Goal: Navigation & Orientation: Find specific page/section

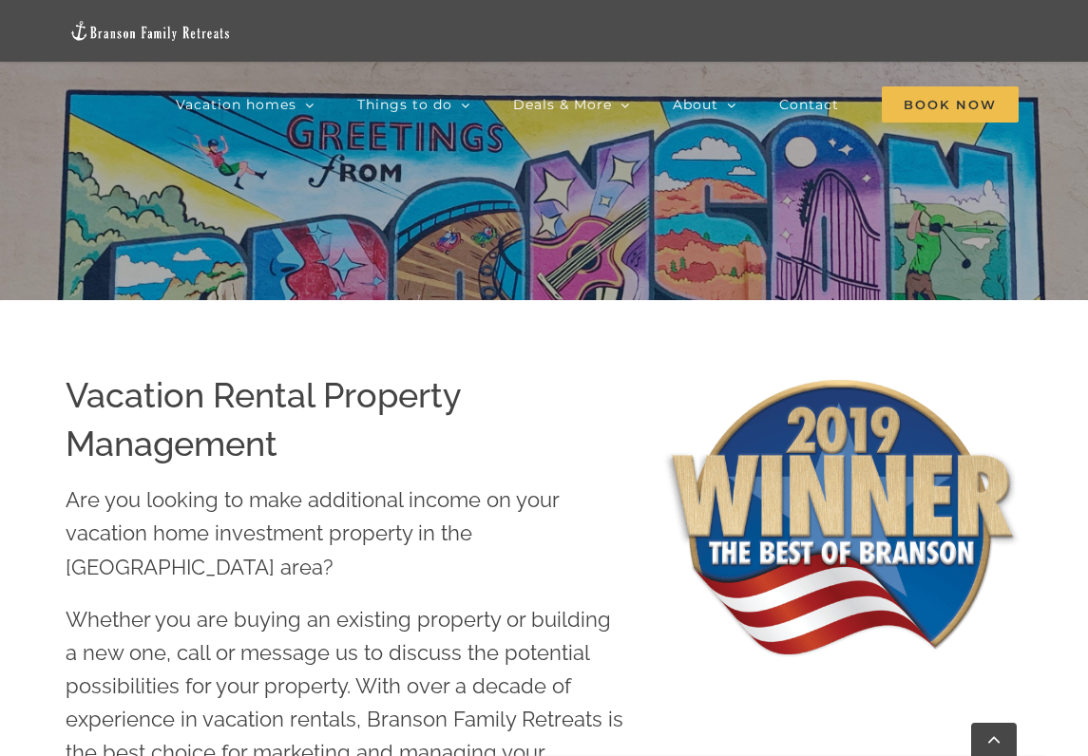
scroll to position [570, 0]
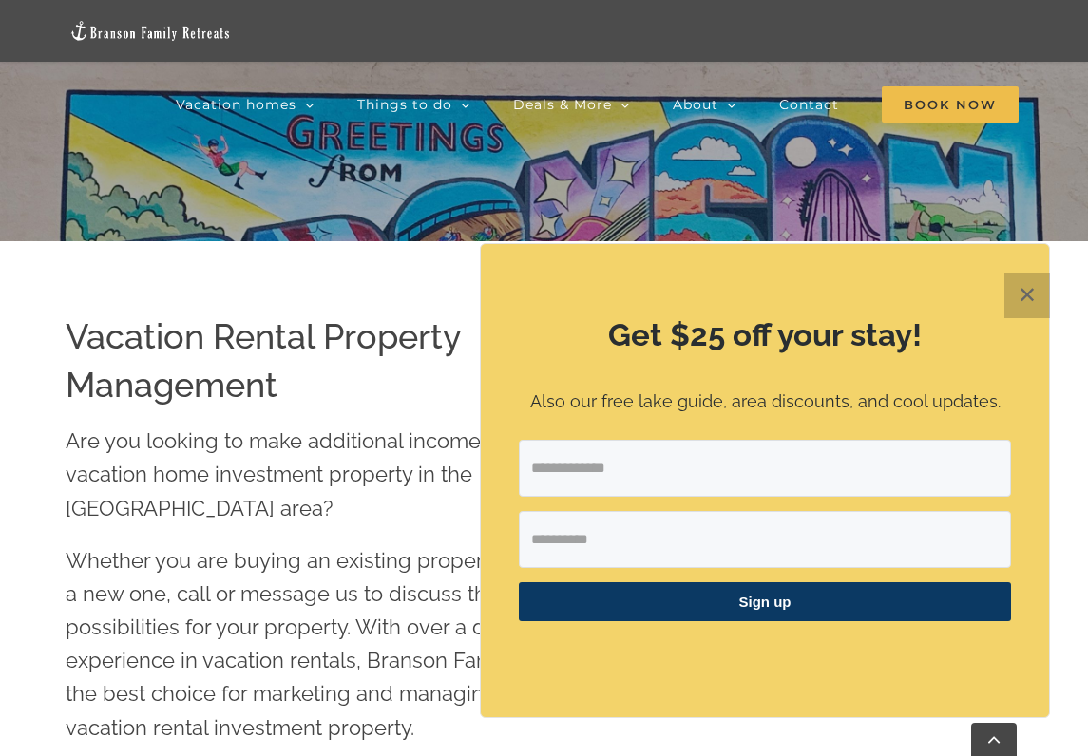
click at [1023, 296] on button "✕" at bounding box center [1027, 296] width 46 height 46
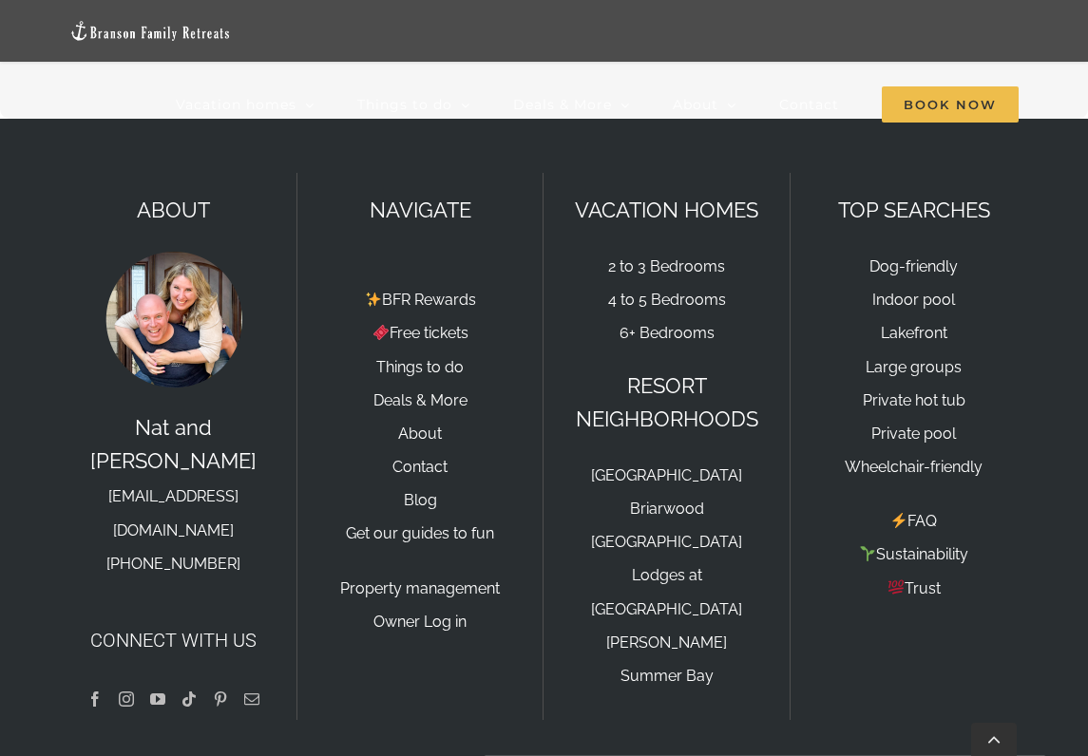
scroll to position [2155, 0]
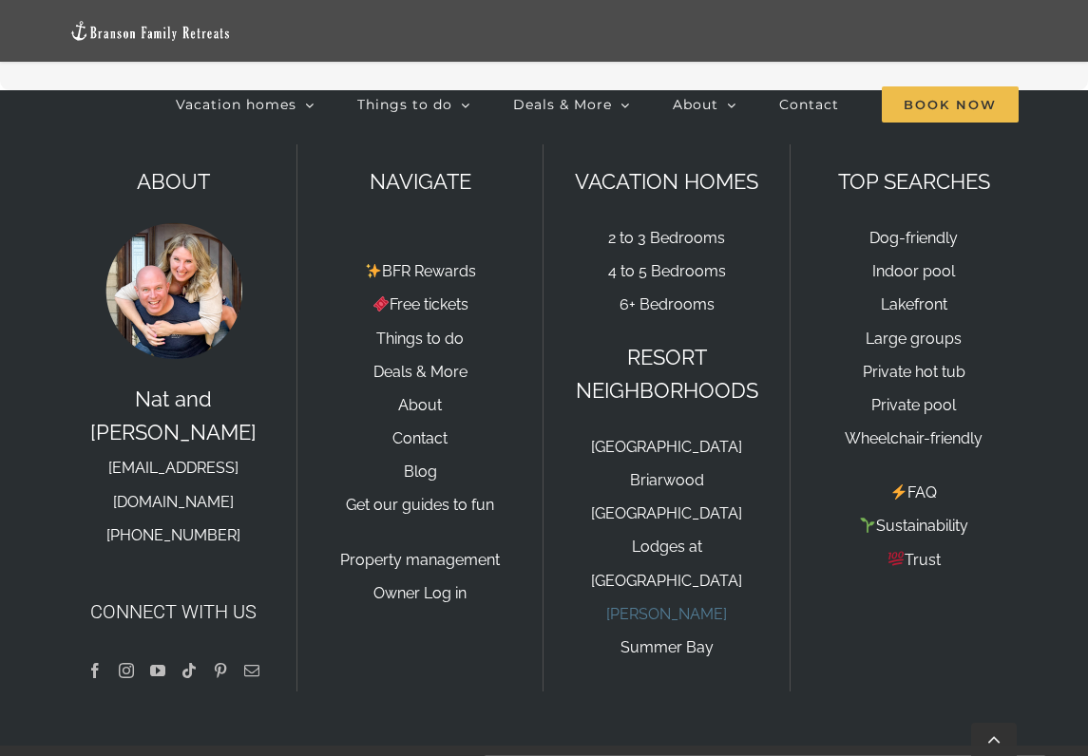
click at [662, 605] on link "[PERSON_NAME]" at bounding box center [666, 614] width 121 height 18
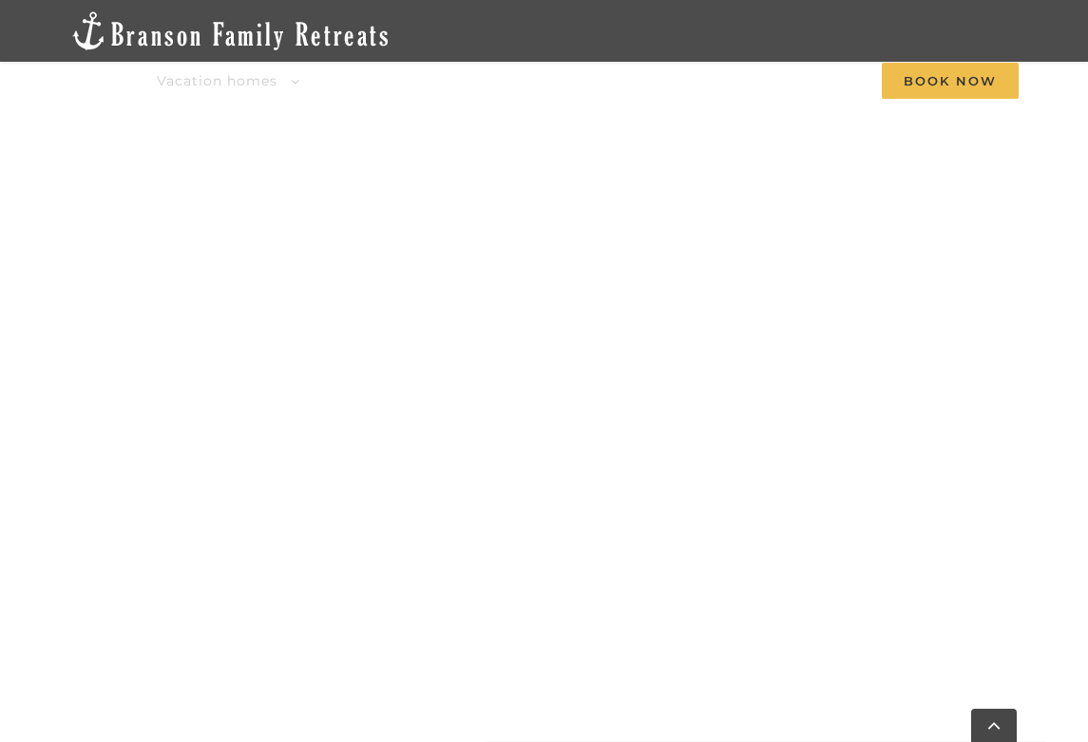
scroll to position [1805, 0]
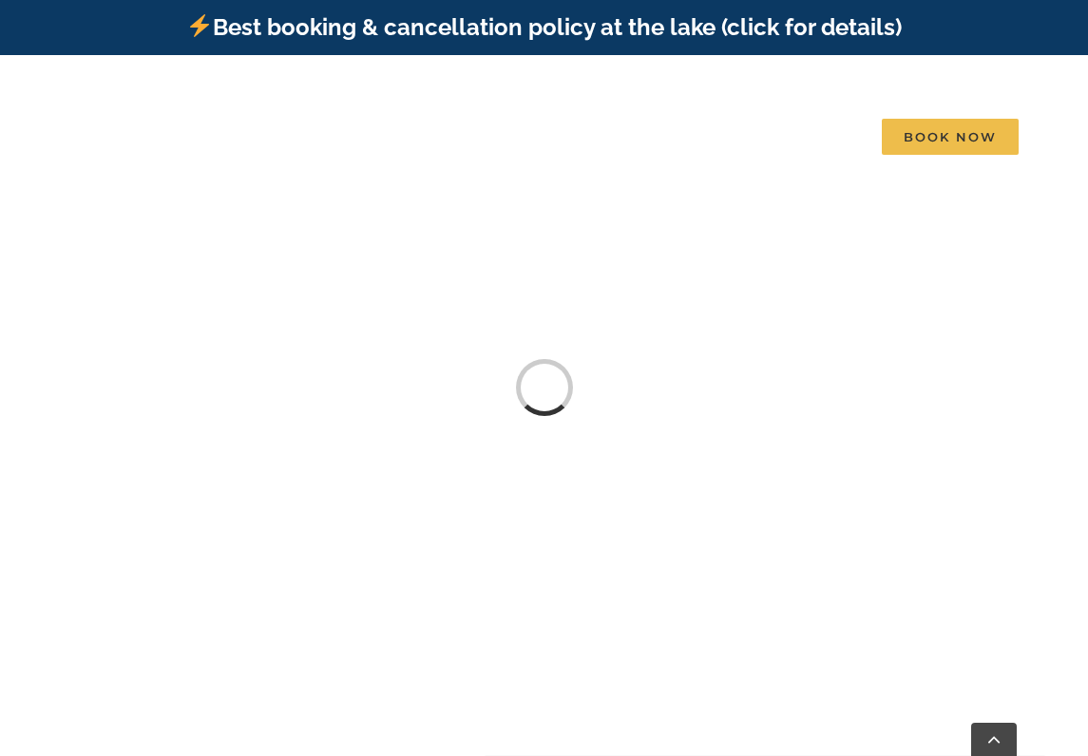
scroll to position [2064, 0]
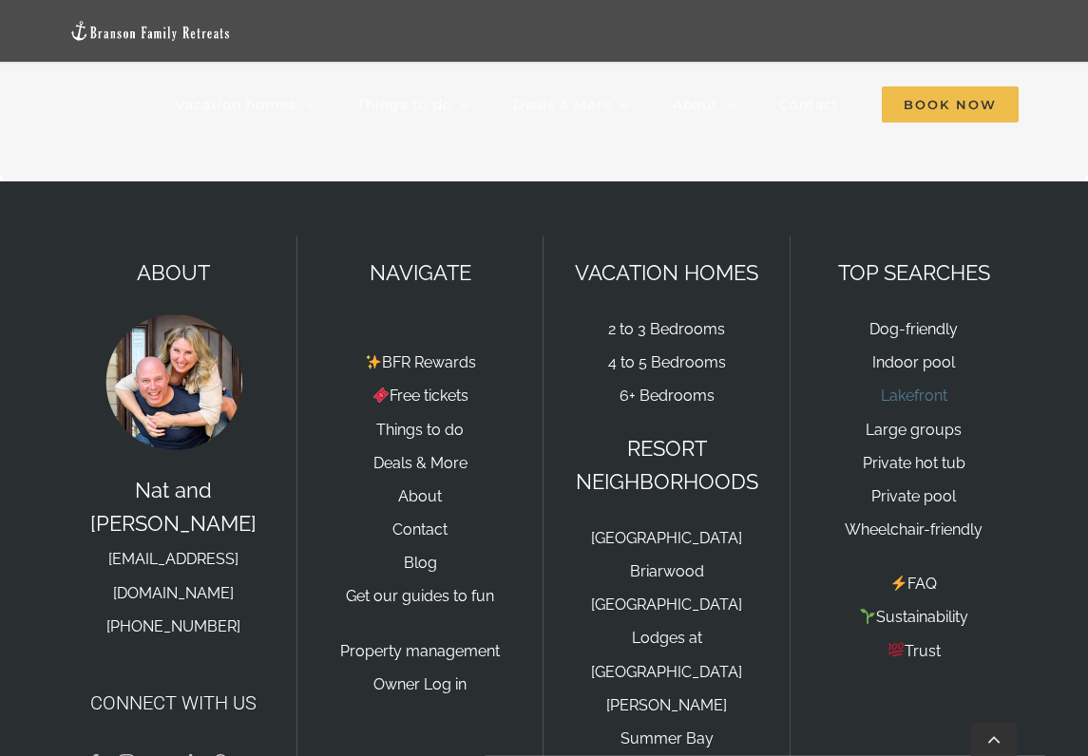
click at [895, 390] on link "Lakefront" at bounding box center [914, 396] width 67 height 18
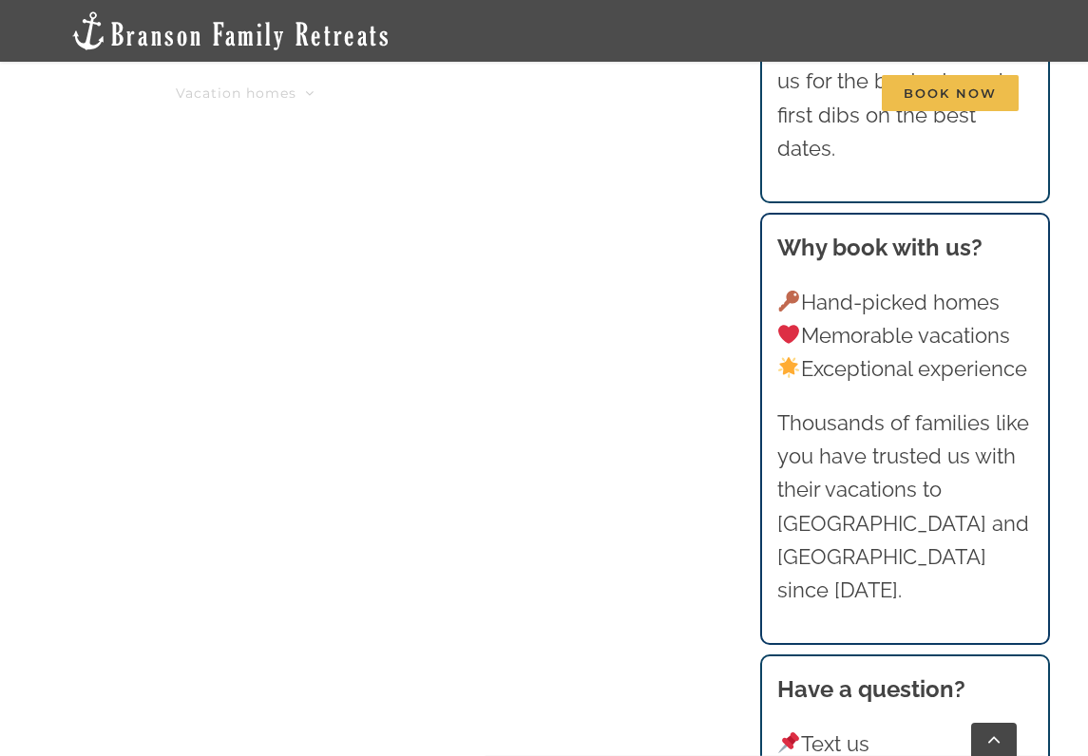
scroll to position [1425, 0]
